Goal: Task Accomplishment & Management: Manage account settings

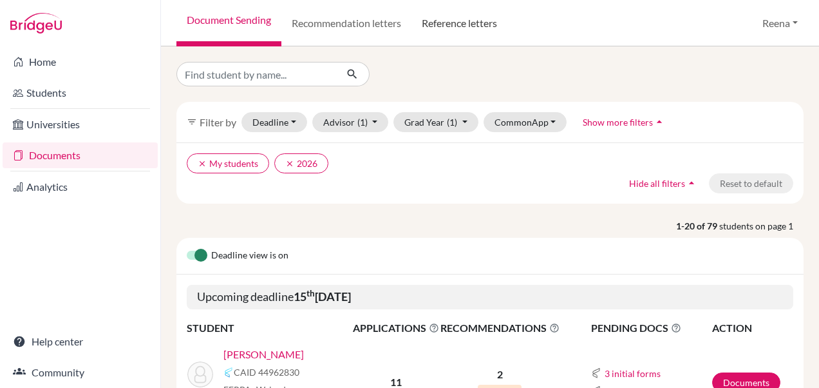
click at [460, 22] on link "Reference letters" at bounding box center [460, 23] width 96 height 46
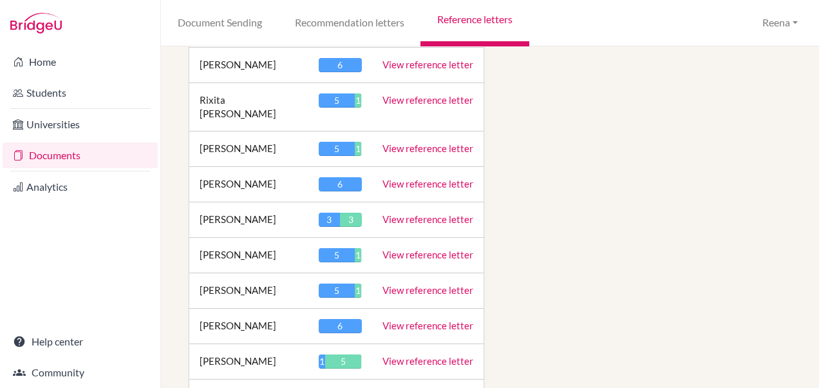
scroll to position [2524, 0]
click at [403, 354] on link "View reference letter" at bounding box center [428, 360] width 91 height 12
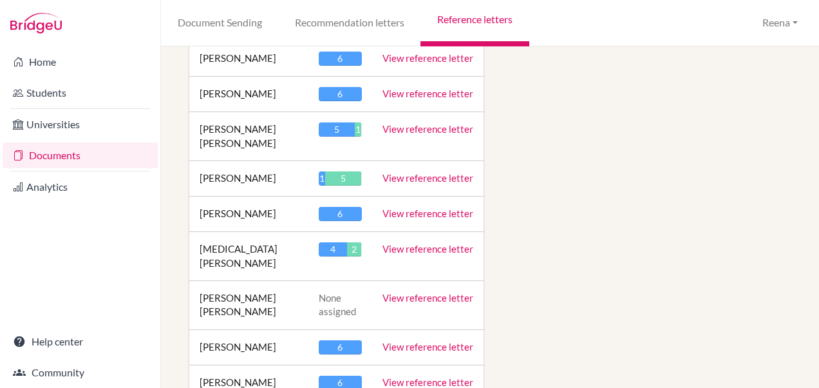
scroll to position [1824, 0]
click at [419, 173] on link "View reference letter" at bounding box center [428, 179] width 91 height 12
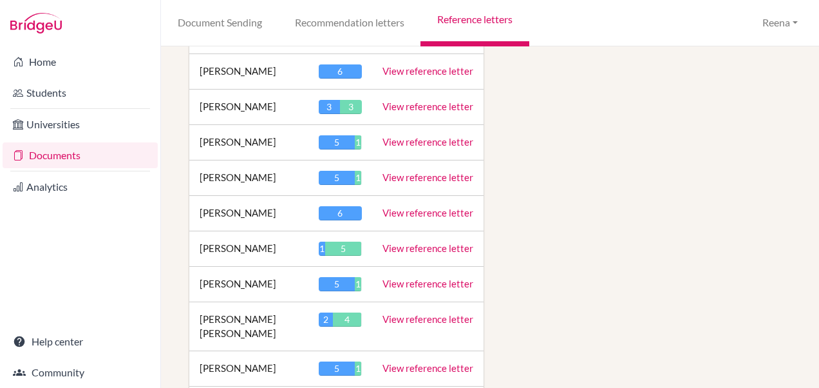
scroll to position [2637, 0]
click at [403, 312] on link "View reference letter" at bounding box center [428, 318] width 91 height 12
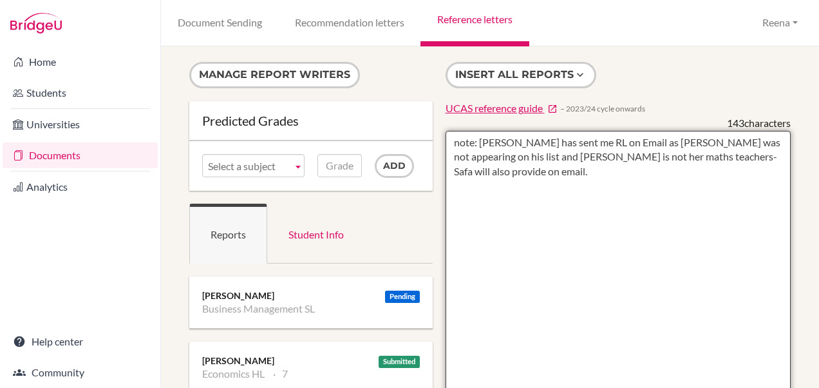
paste textarea "Vrisha’s experience in DP Business Management has uniquely prepared her for the…"
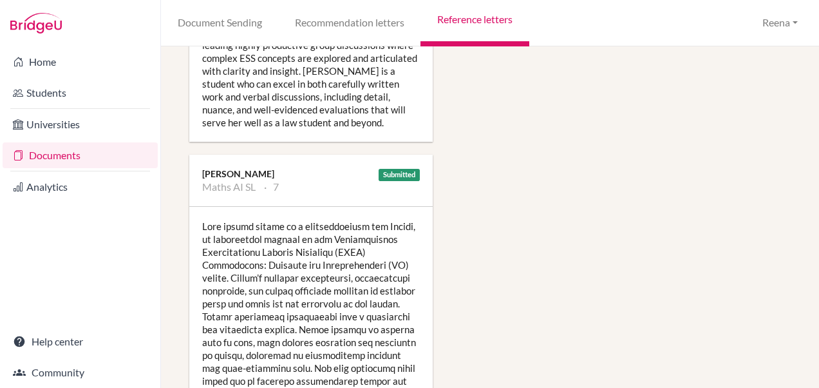
scroll to position [1771, 0]
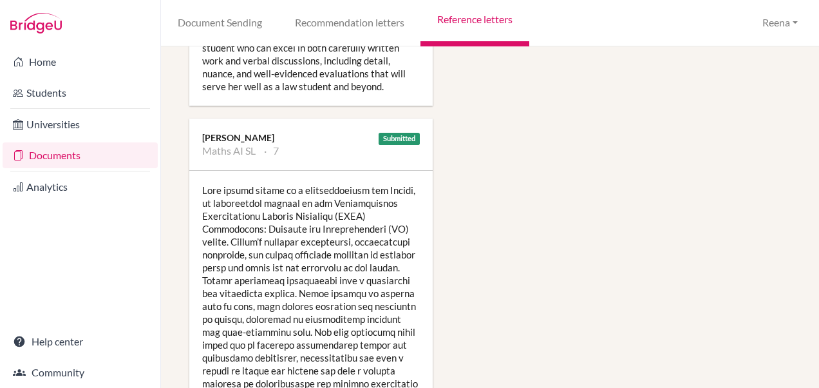
type textarea "note: Clint has sent me RL on Email as Vrisha was not appearing on his list and…"
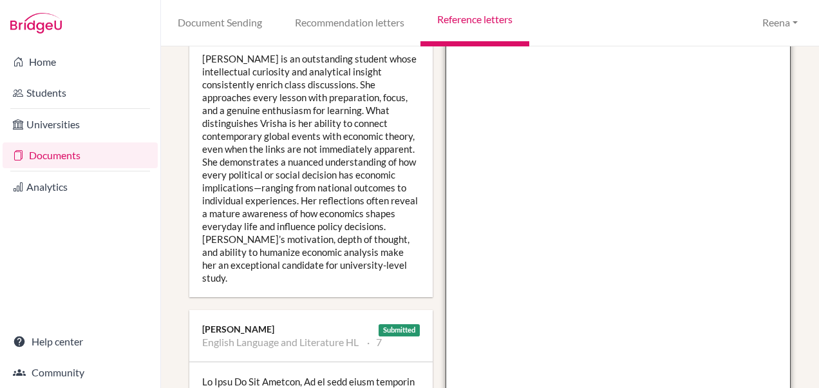
scroll to position [258, 0]
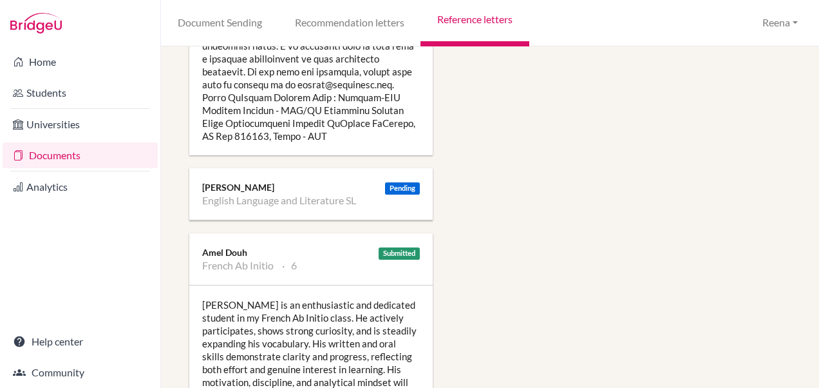
scroll to position [1038, 0]
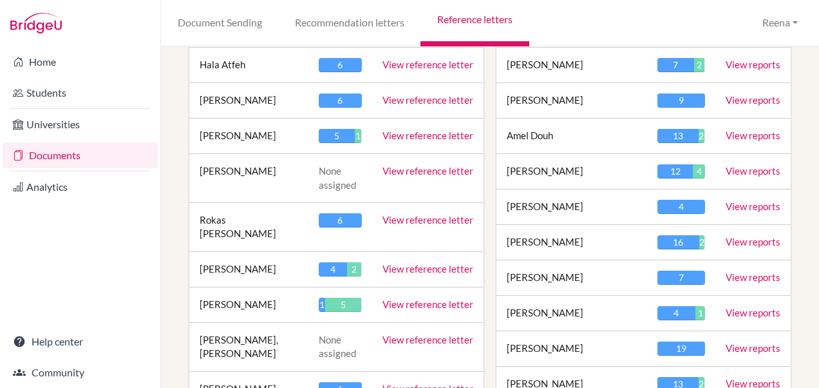
scroll to position [497, 0]
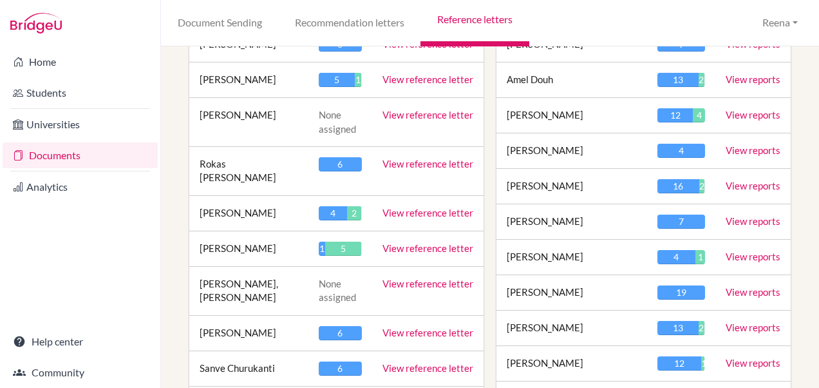
click at [421, 242] on link "View reference letter" at bounding box center [428, 248] width 91 height 12
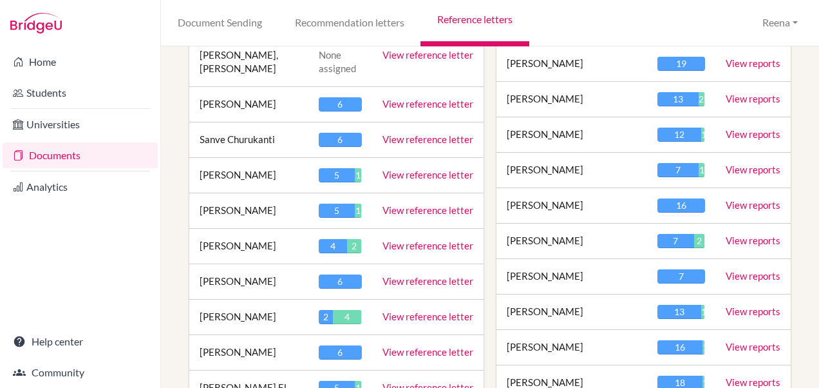
scroll to position [726, 0]
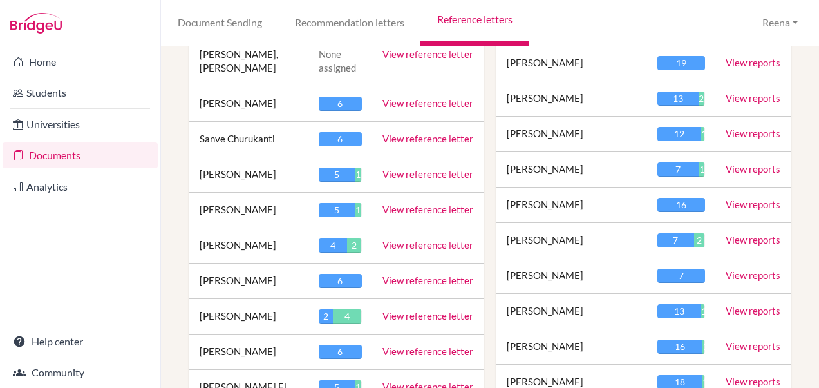
click at [417, 310] on link "View reference letter" at bounding box center [428, 316] width 91 height 12
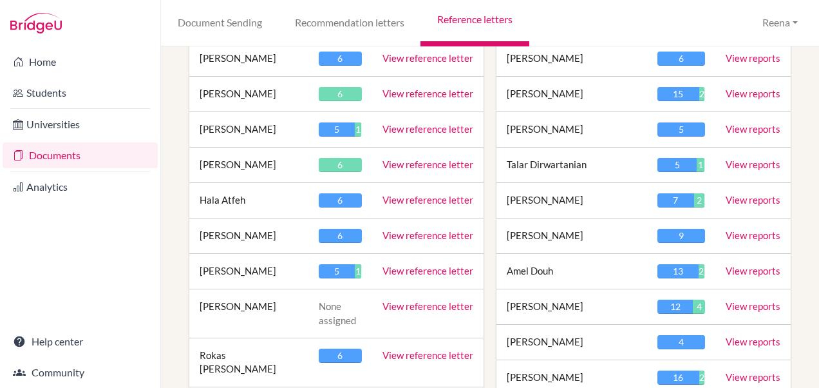
scroll to position [309, 0]
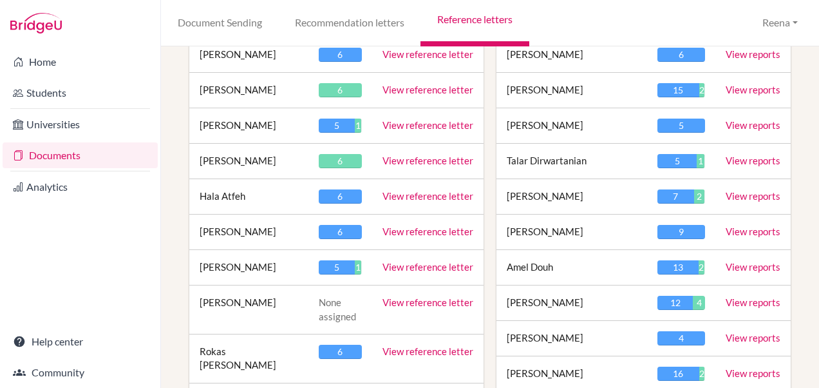
click at [426, 158] on link "View reference letter" at bounding box center [428, 161] width 91 height 12
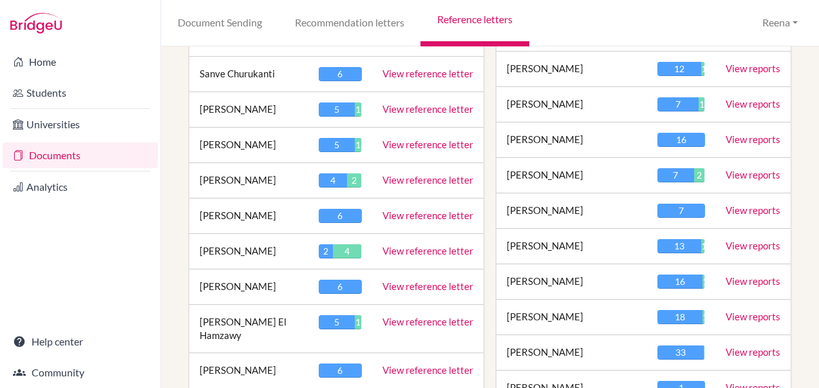
scroll to position [797, 0]
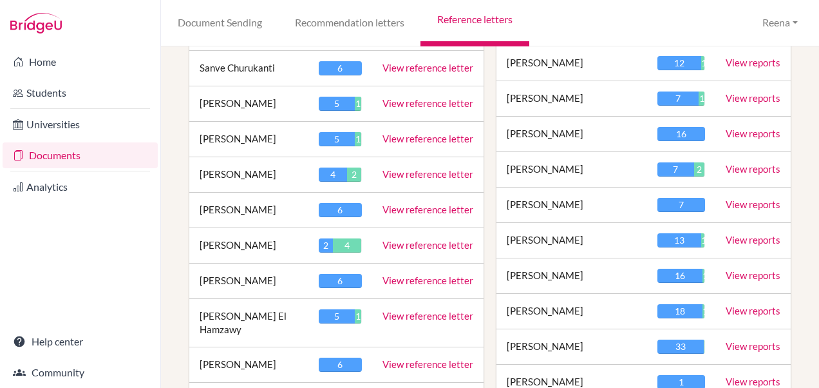
click at [405, 239] on link "View reference letter" at bounding box center [428, 245] width 91 height 12
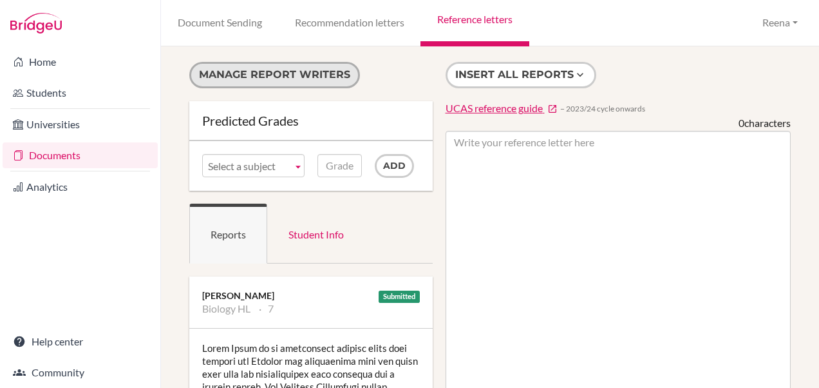
click at [290, 77] on button "Manage report writers" at bounding box center [274, 75] width 171 height 26
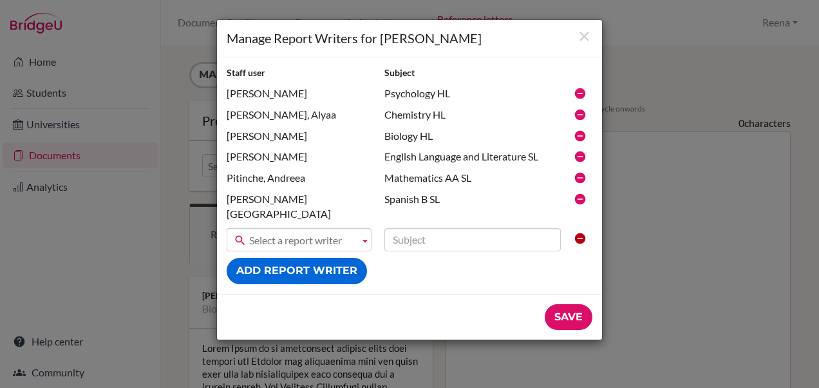
click at [580, 177] on icon at bounding box center [580, 177] width 13 height 13
click at [291, 183] on div "Pitinche, Andreea" at bounding box center [299, 178] width 158 height 15
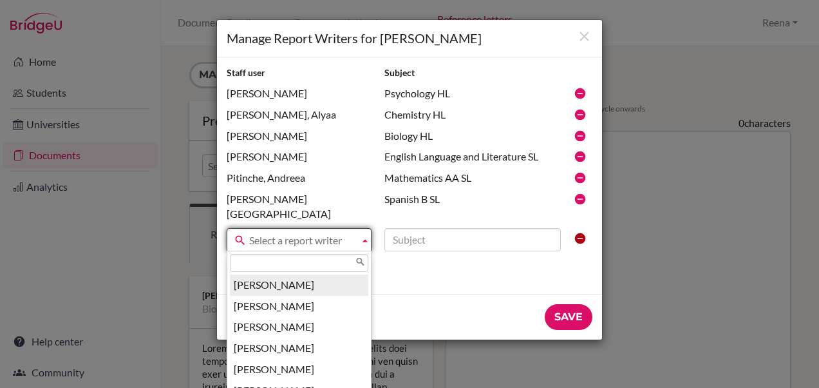
click at [268, 229] on span "Select a report writer" at bounding box center [301, 240] width 105 height 23
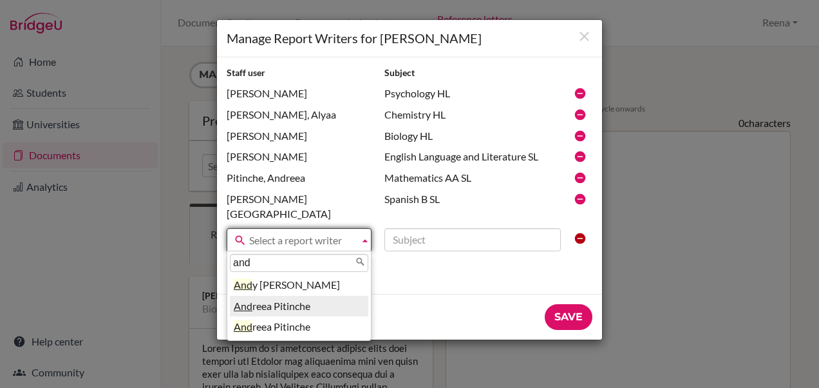
type input "and"
click at [289, 296] on li "And reea Pitinche" at bounding box center [299, 306] width 138 height 21
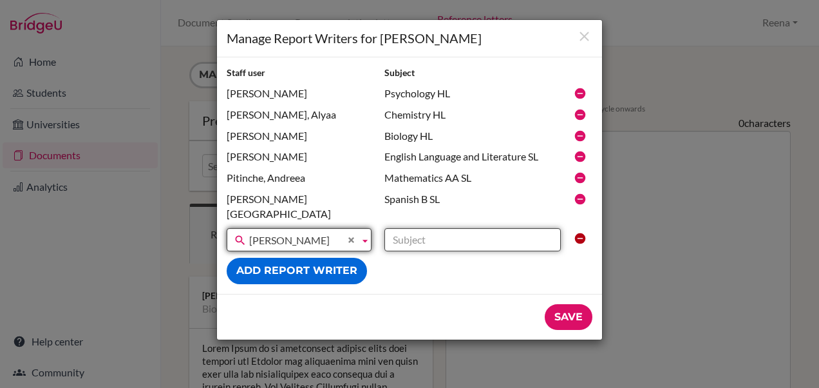
click at [411, 228] on input "text" at bounding box center [473, 239] width 176 height 23
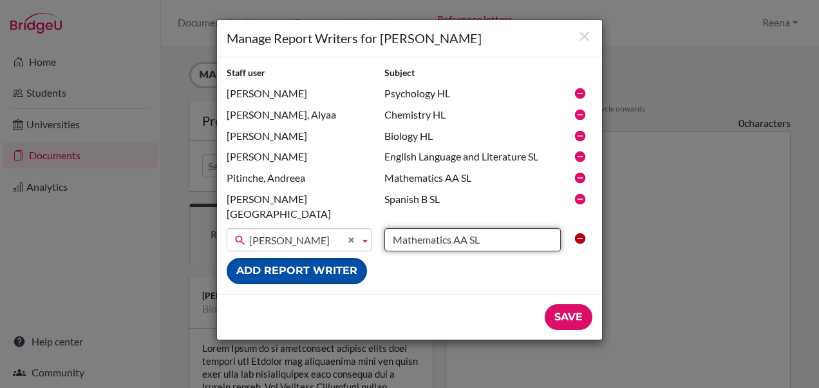
type input "Mathematics AA SL"
click at [326, 258] on button "Add report writer" at bounding box center [297, 271] width 140 height 26
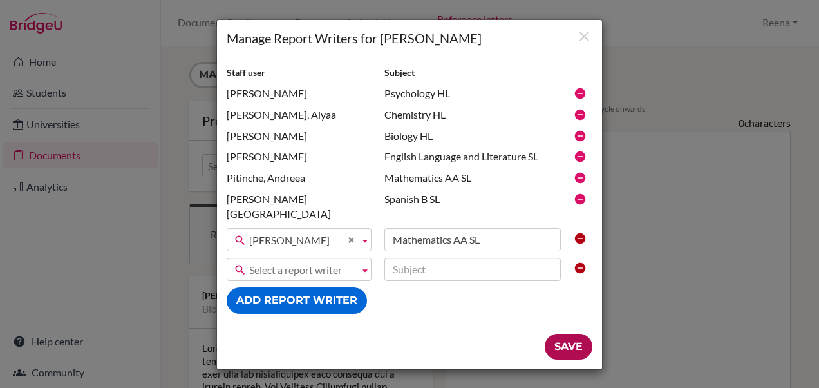
click at [564, 335] on input "Save" at bounding box center [569, 347] width 48 height 26
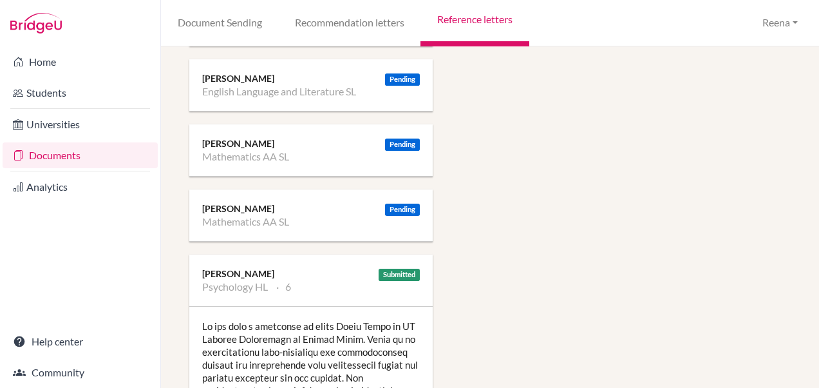
scroll to position [1508, 0]
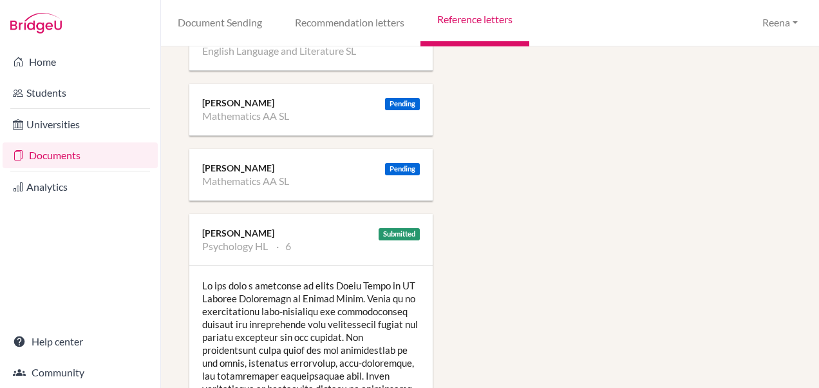
click at [256, 185] on li "Mathematics AA SL" at bounding box center [245, 181] width 87 height 13
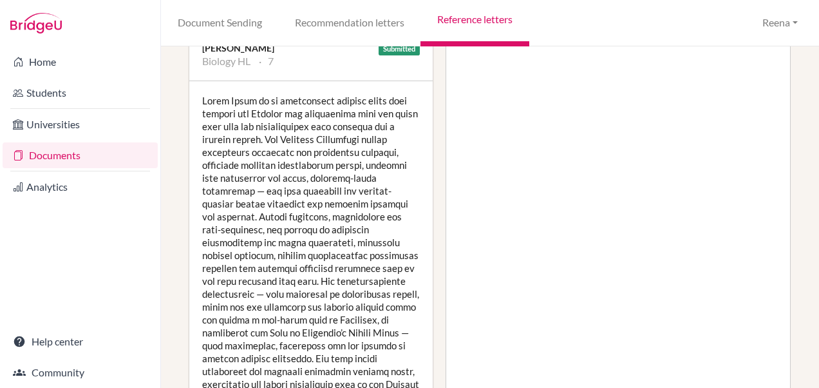
scroll to position [0, 0]
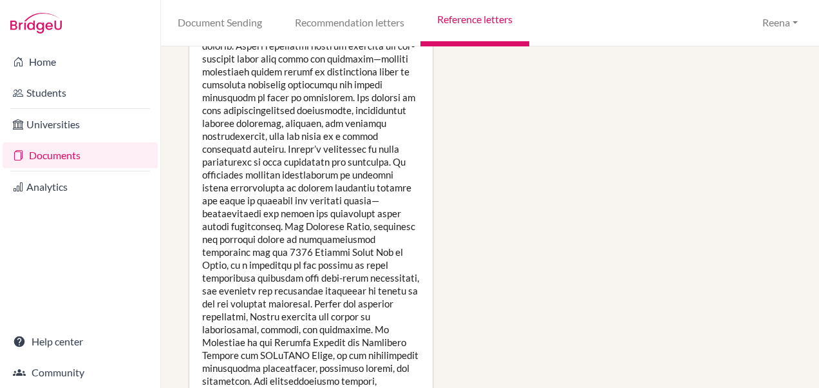
scroll to position [1333, 0]
click at [245, 113] on div at bounding box center [310, 265] width 243 height 863
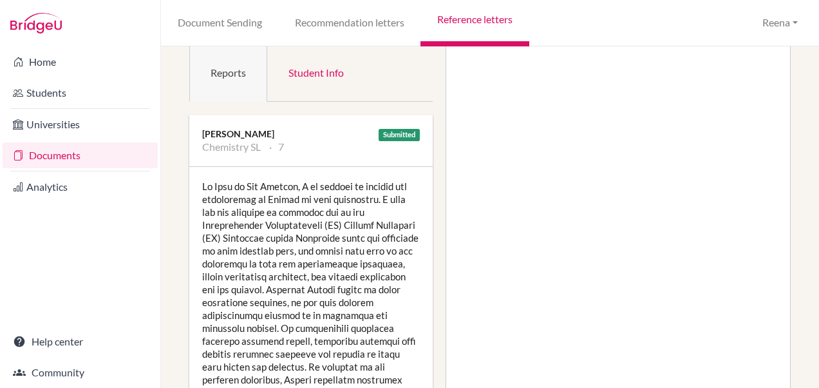
scroll to position [0, 0]
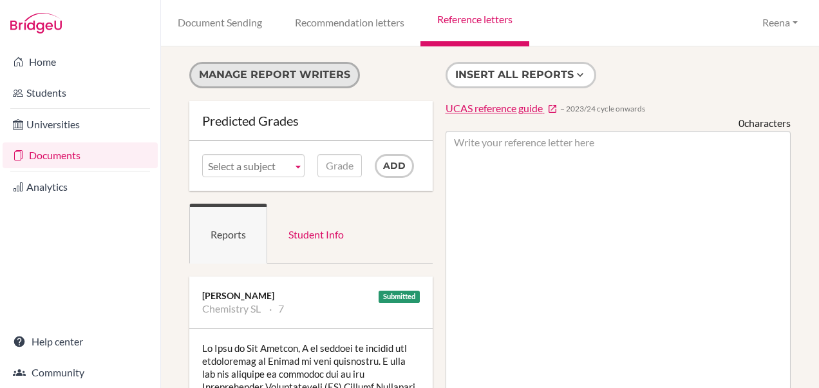
click at [240, 75] on button "Manage report writers" at bounding box center [274, 75] width 171 height 26
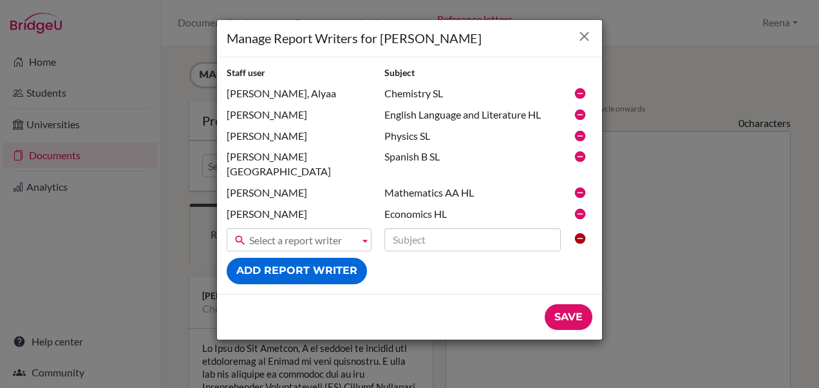
click at [592, 35] on icon "Close" at bounding box center [584, 36] width 16 height 16
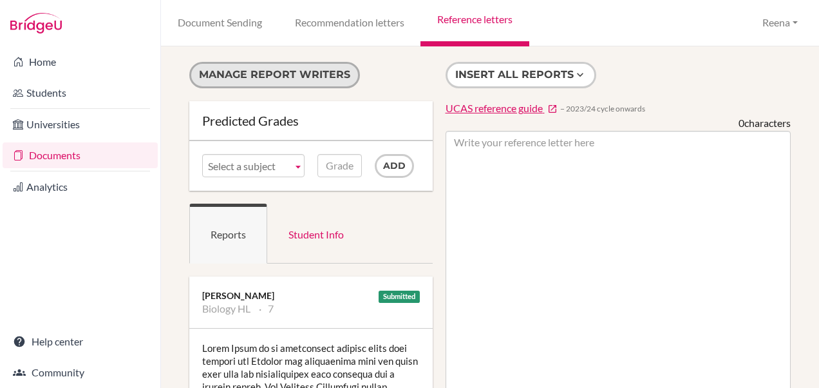
click at [289, 75] on button "Manage report writers" at bounding box center [274, 75] width 171 height 26
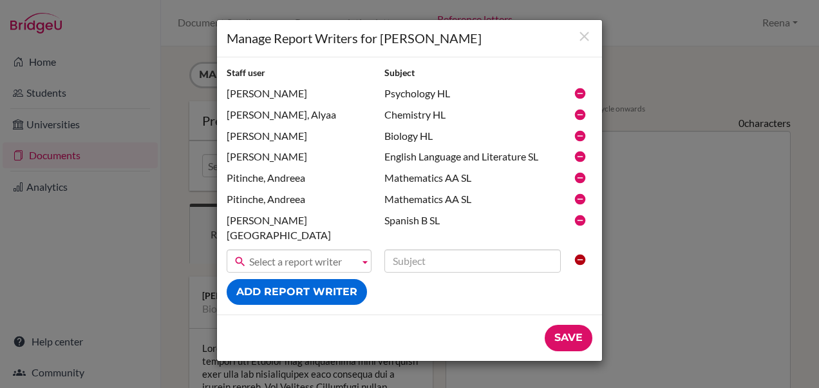
click at [580, 200] on icon at bounding box center [580, 199] width 13 height 13
